Goal: Task Accomplishment & Management: Complete application form

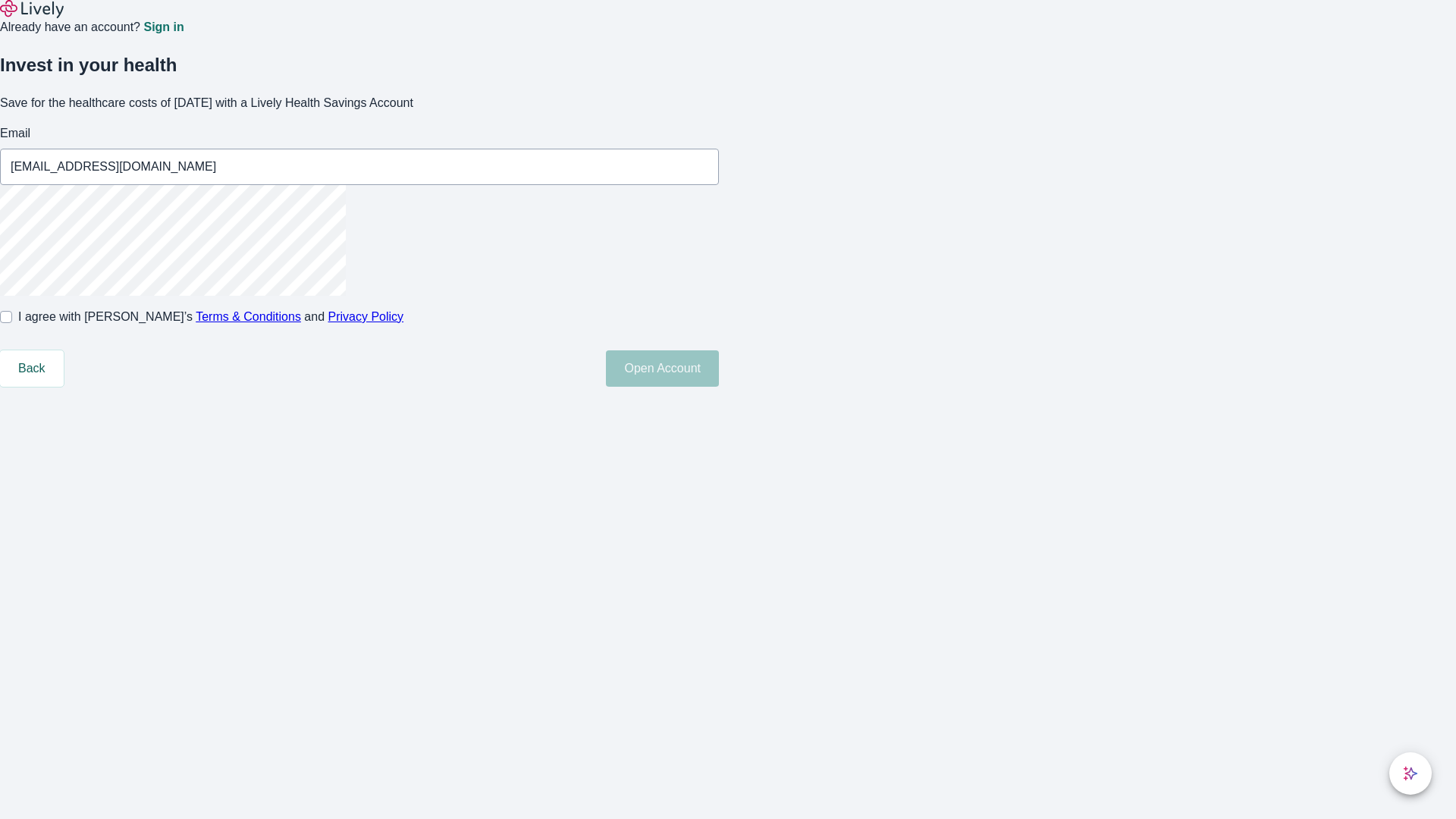
click at [12, 324] on input "I agree with Lively’s Terms & Conditions and Privacy Policy" at bounding box center [6, 317] width 12 height 12
checkbox input "true"
click at [719, 387] on button "Open Account" at bounding box center [662, 368] width 113 height 36
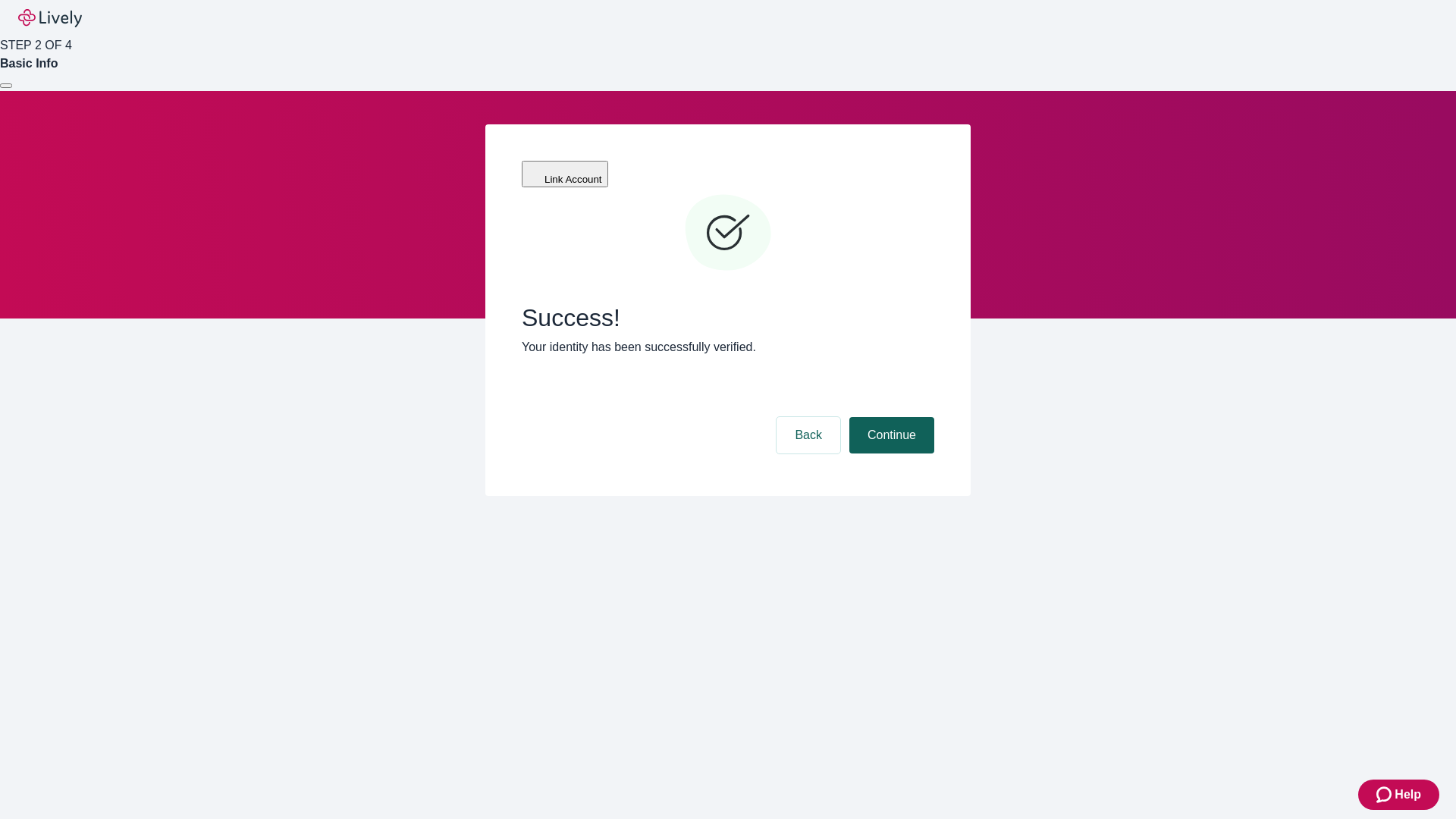
click at [890, 417] on button "Continue" at bounding box center [892, 435] width 85 height 36
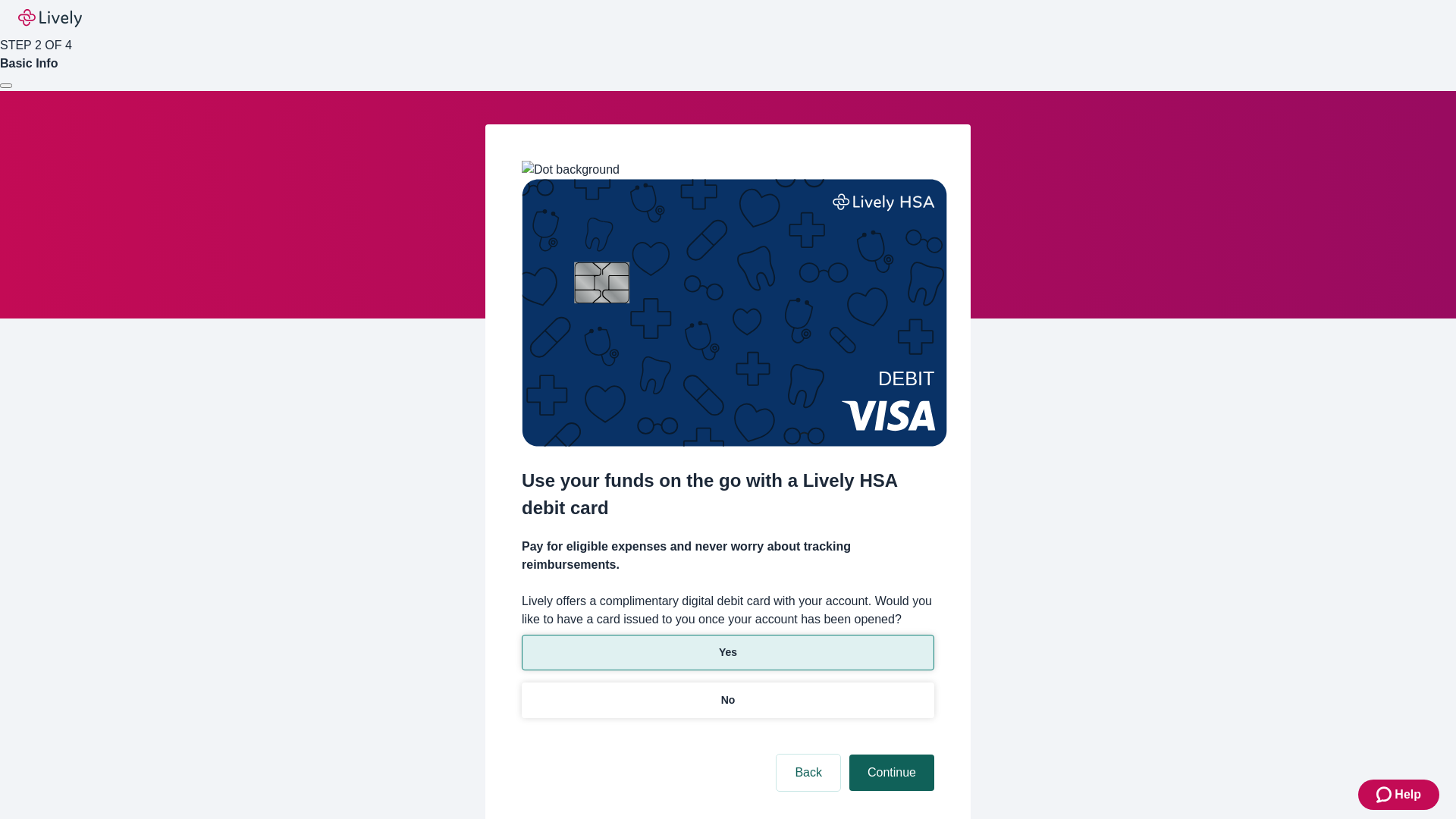
click at [727, 645] on p "Yes" at bounding box center [728, 653] width 19 height 16
click at [890, 755] on button "Continue" at bounding box center [892, 773] width 85 height 36
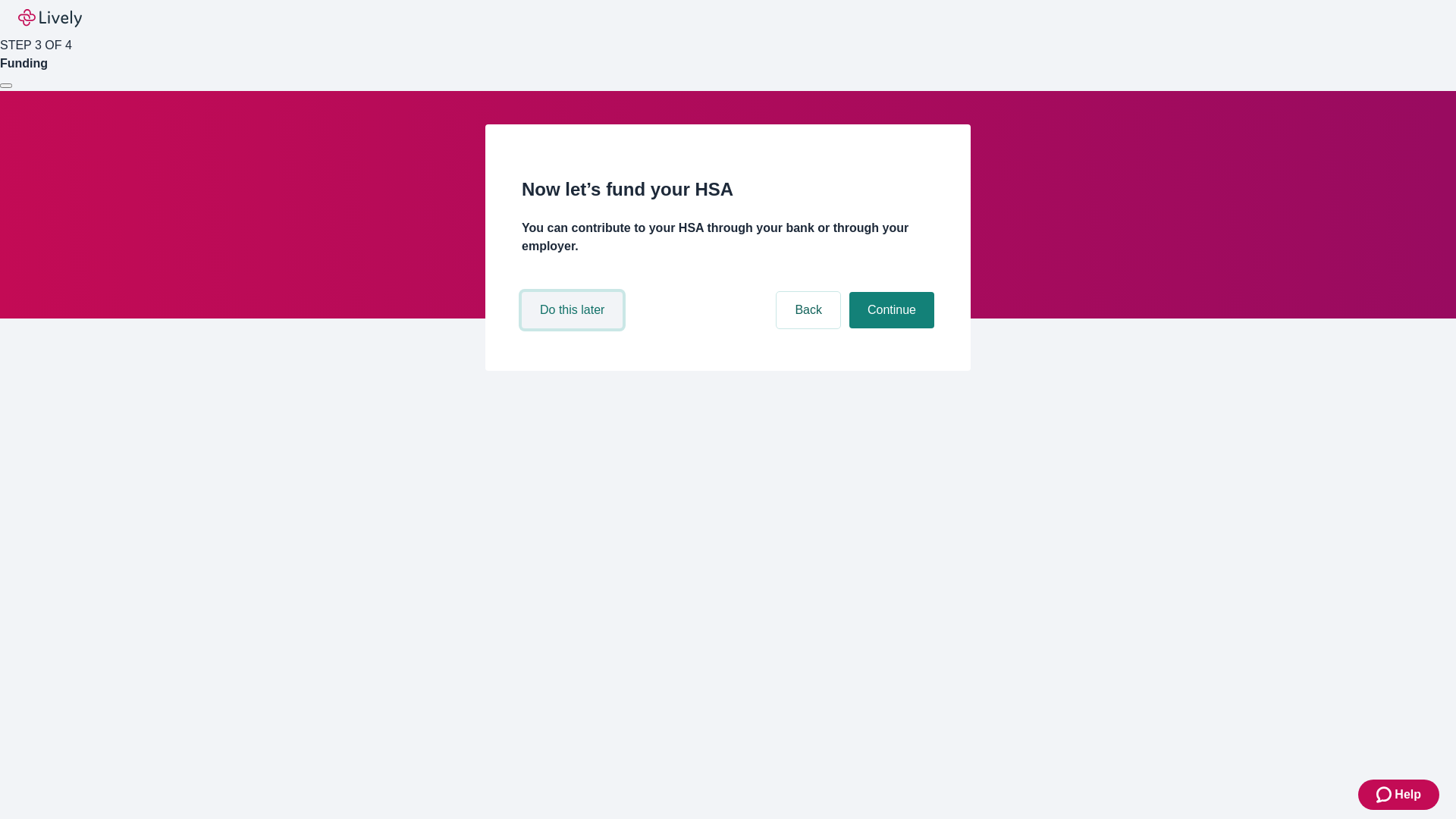
click at [574, 328] on button "Do this later" at bounding box center [572, 310] width 101 height 36
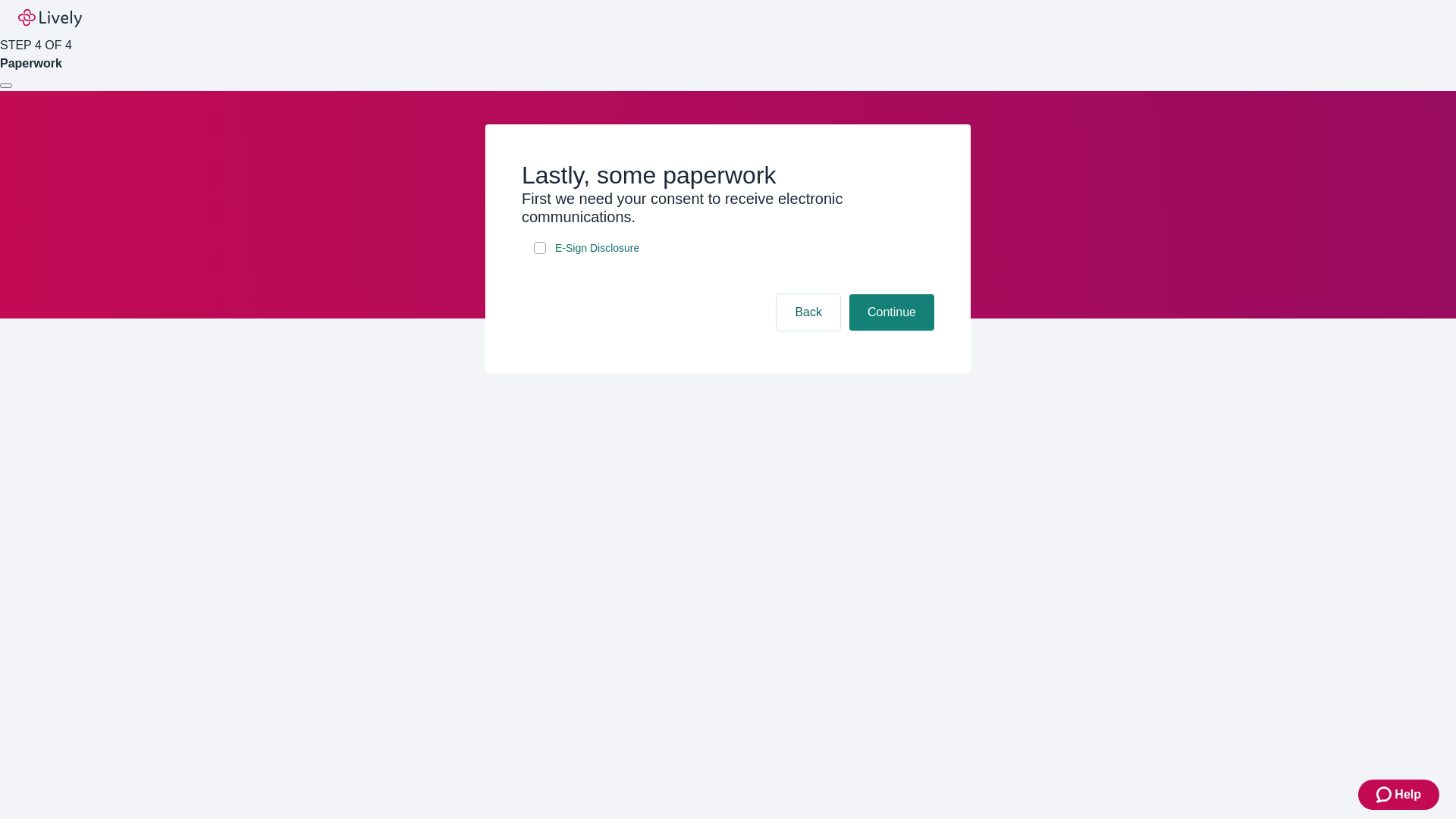
click at [540, 254] on input "E-Sign Disclosure" at bounding box center [540, 248] width 12 height 12
checkbox input "true"
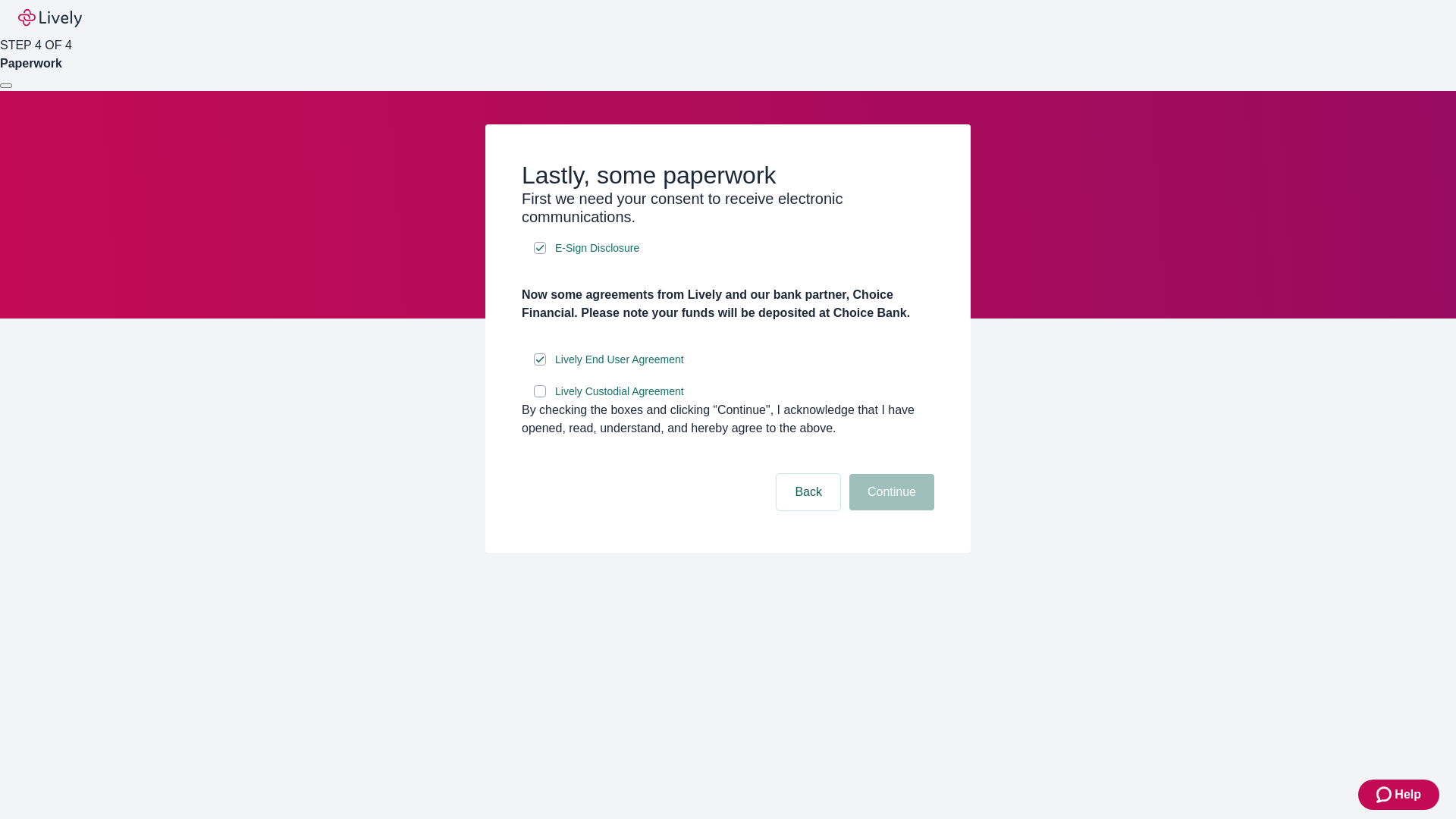
click at [540, 398] on input "Lively Custodial Agreement" at bounding box center [540, 392] width 12 height 12
checkbox input "true"
click at [890, 511] on button "Continue" at bounding box center [892, 492] width 85 height 36
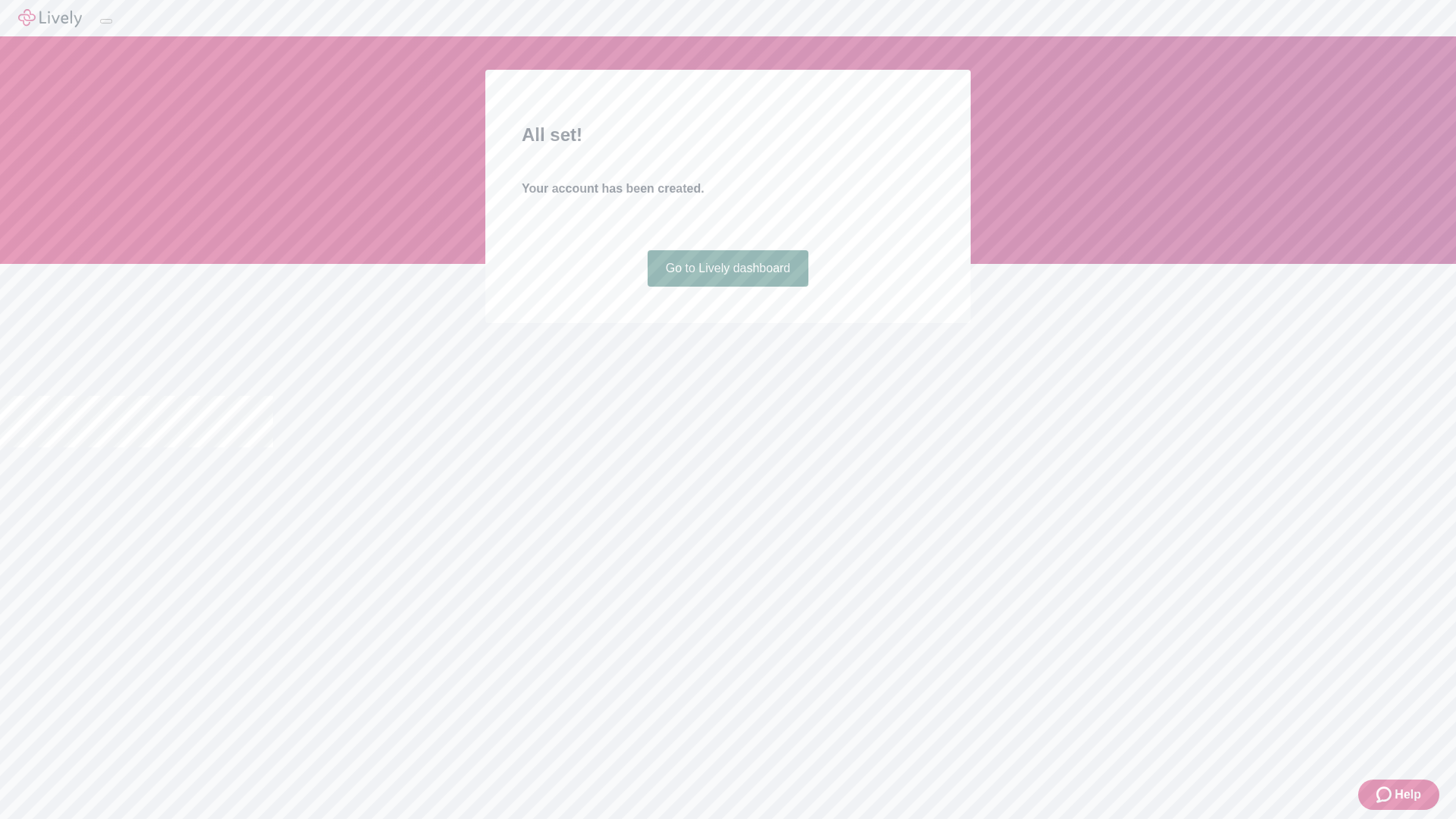
click at [727, 286] on link "Go to Lively dashboard" at bounding box center [728, 268] width 162 height 36
